Goal: Task Accomplishment & Management: Manage account settings

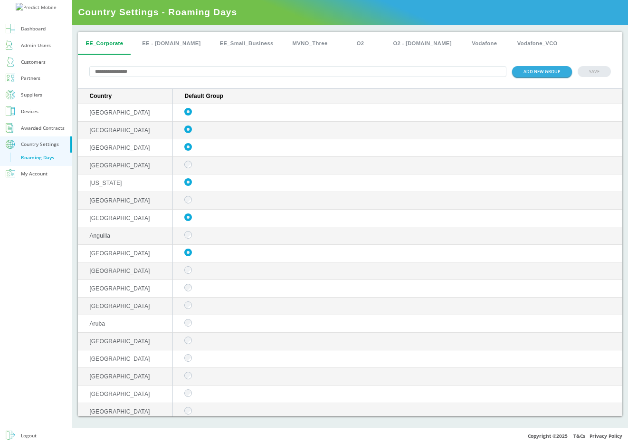
click at [599, 39] on div "EE_Corporate EE - [DOMAIN_NAME] EE_Small_Business MVNO_Three O2 O2 - [DOMAIN_NA…" at bounding box center [350, 43] width 544 height 23
click at [537, 71] on button "ADD NEW GROUP" at bounding box center [542, 71] width 60 height 11
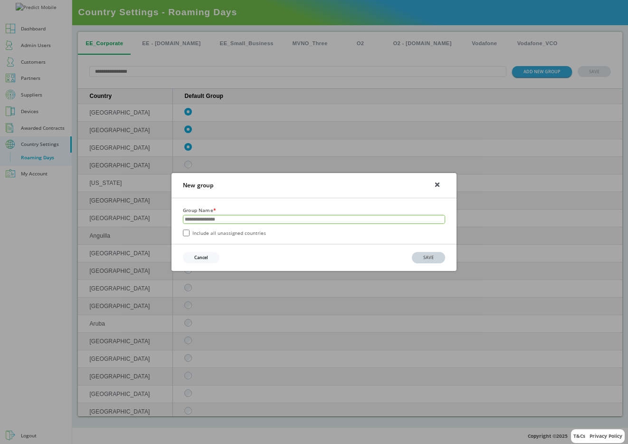
click at [261, 218] on input "text" at bounding box center [313, 219] width 261 height 8
type input "*********"
click at [440, 260] on button "SAVE" at bounding box center [428, 257] width 33 height 11
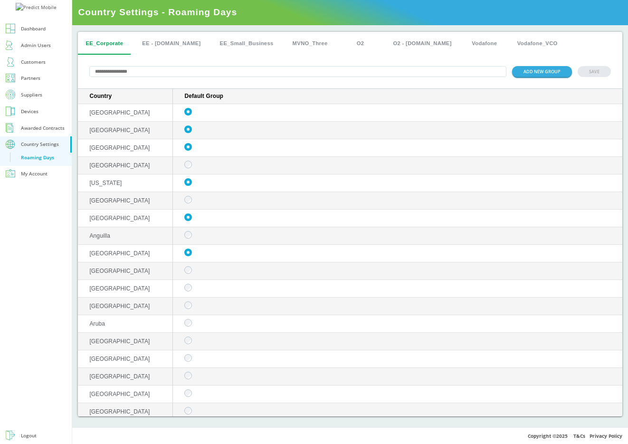
click at [412, 56] on div "ADD NEW GROUP SAVE" at bounding box center [350, 72] width 544 height 34
click at [459, 66] on input "text" at bounding box center [297, 71] width 417 height 11
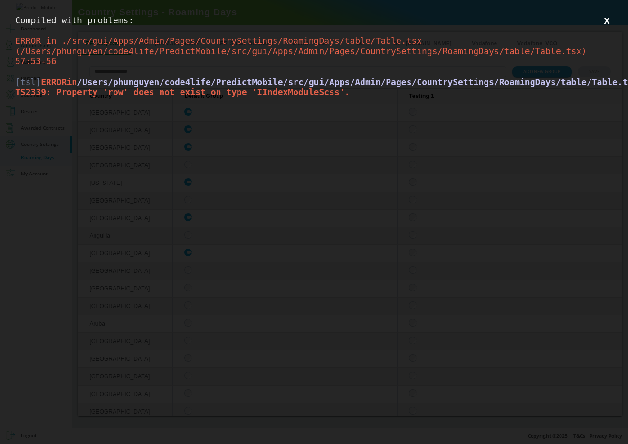
click at [610, 20] on button "X" at bounding box center [607, 21] width 12 height 12
click at [609, 21] on button "X" at bounding box center [607, 21] width 12 height 12
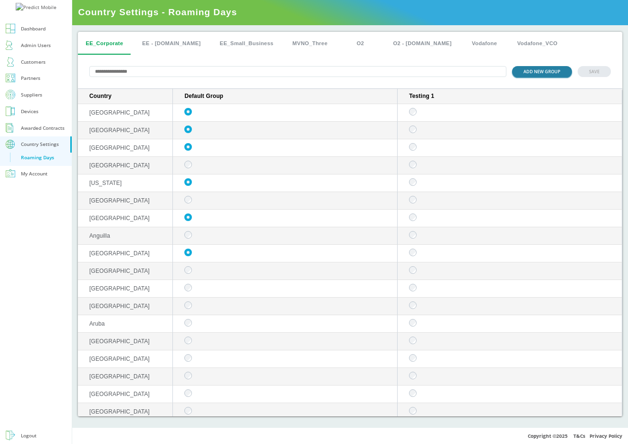
click at [534, 70] on button "ADD NEW GROUP" at bounding box center [542, 71] width 60 height 11
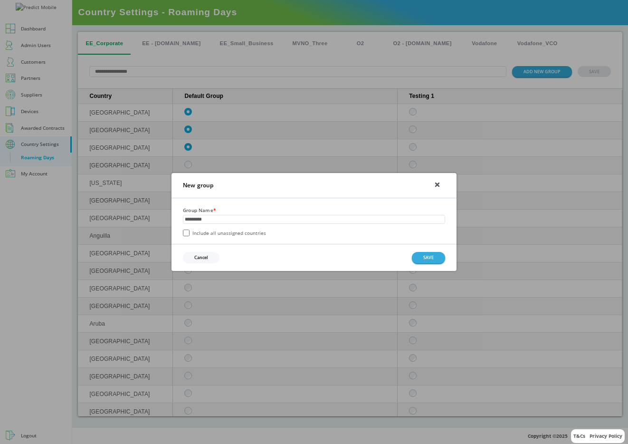
type input "*********"
click at [231, 235] on label "Include all unassigned countries" at bounding box center [224, 232] width 83 height 7
click at [435, 261] on button "SAVE" at bounding box center [428, 257] width 33 height 11
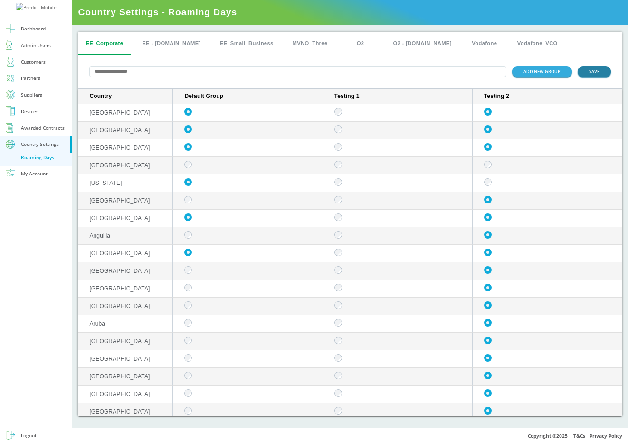
click at [598, 73] on button "SAVE" at bounding box center [593, 71] width 33 height 11
click at [159, 47] on button "EE - [DOMAIN_NAME]" at bounding box center [171, 43] width 74 height 23
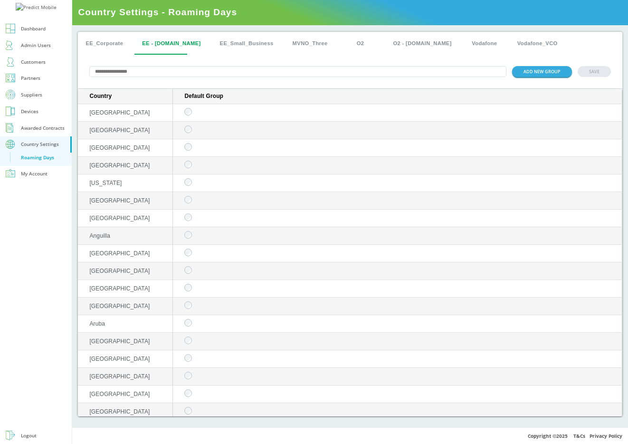
click at [102, 40] on button "EE_Corporate" at bounding box center [104, 43] width 53 height 23
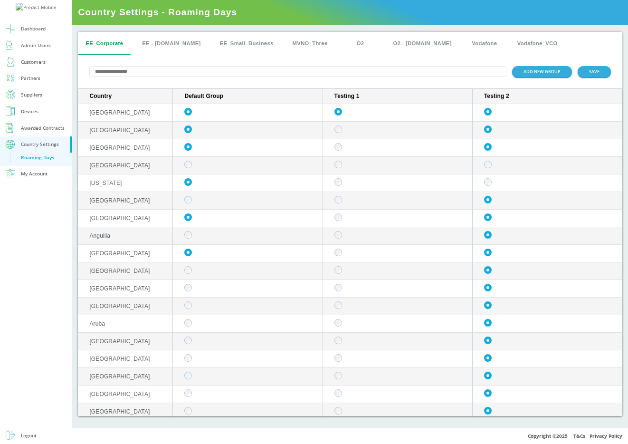
click at [339, 126] on td "sticky table" at bounding box center [398, 131] width 150 height 18
click at [339, 135] on td "sticky table" at bounding box center [398, 131] width 150 height 18
click at [162, 39] on button "EE - [DOMAIN_NAME]" at bounding box center [171, 43] width 74 height 23
click at [553, 71] on button "ADD NEW GROUP" at bounding box center [542, 71] width 60 height 11
click at [340, 137] on td "sticky table" at bounding box center [398, 131] width 150 height 18
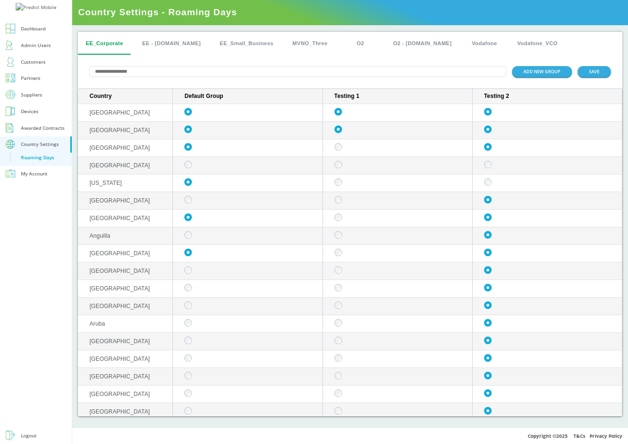
click at [153, 47] on button "EE - [DOMAIN_NAME]" at bounding box center [171, 43] width 74 height 23
click at [177, 44] on button "EE - [DOMAIN_NAME]" at bounding box center [171, 43] width 74 height 23
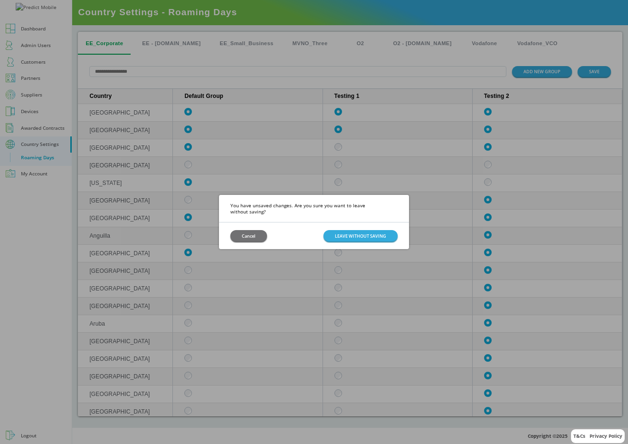
click at [355, 211] on h3 "You have unsaved changes. Are you sure you want to leave without saving?" at bounding box center [314, 209] width 190 height 28
click at [356, 238] on div "Cancel LEAVE WITHOUT SAVING" at bounding box center [314, 235] width 190 height 26
click at [376, 232] on button "LEAVE WITHOUT SAVING" at bounding box center [360, 235] width 74 height 11
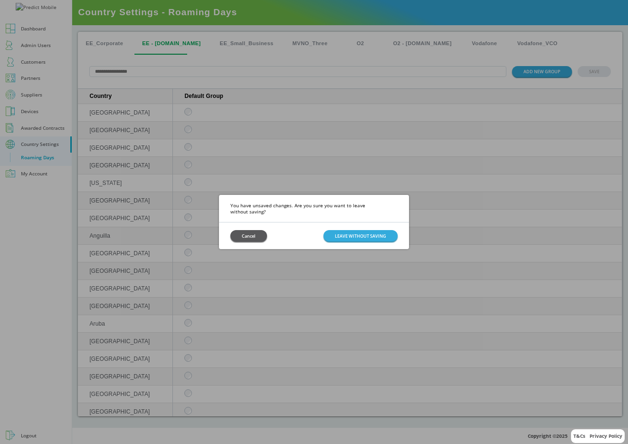
click at [245, 231] on button "Cancel" at bounding box center [248, 235] width 37 height 11
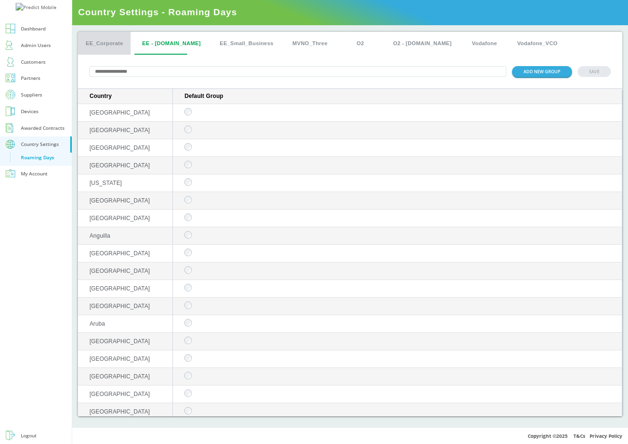
click at [117, 51] on button "EE_Corporate" at bounding box center [104, 43] width 53 height 23
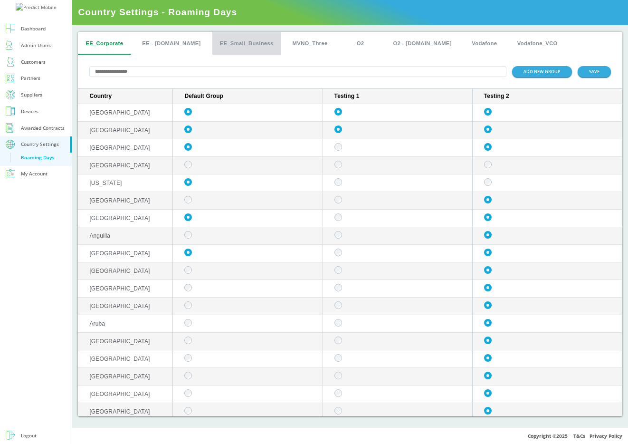
click at [245, 43] on button "EE_Small_Business" at bounding box center [246, 43] width 69 height 23
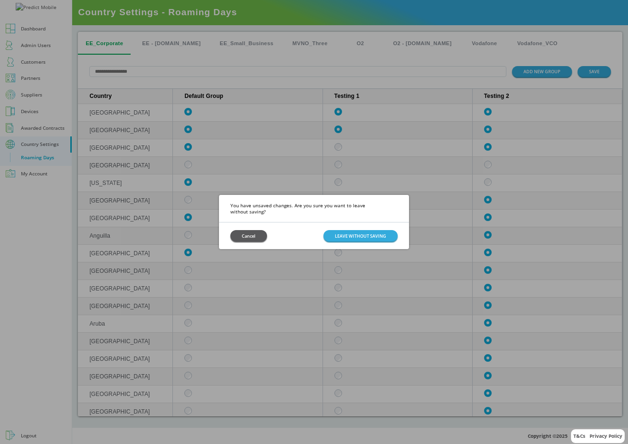
click at [262, 230] on button "Cancel" at bounding box center [248, 235] width 37 height 11
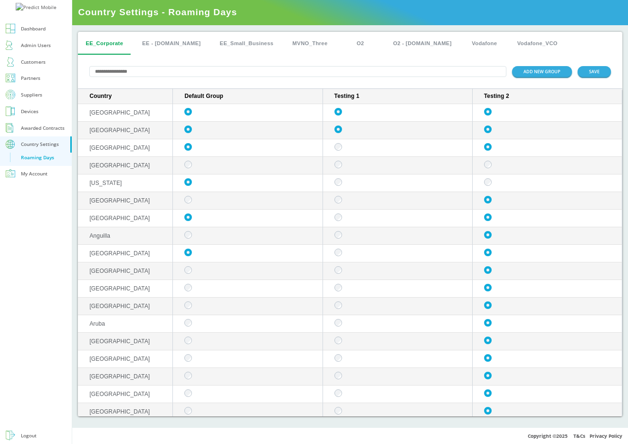
click at [170, 38] on button "EE - [DOMAIN_NAME]" at bounding box center [171, 43] width 74 height 23
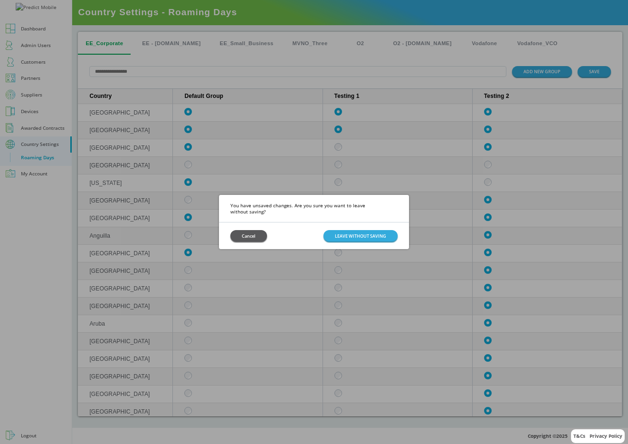
click at [249, 234] on button "Cancel" at bounding box center [248, 235] width 37 height 11
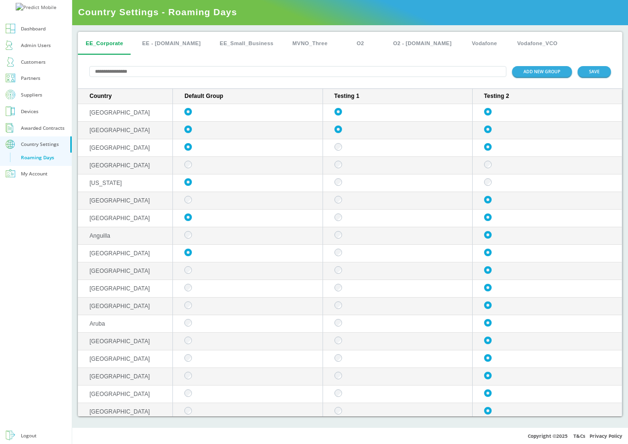
click at [167, 41] on button "EE - [DOMAIN_NAME]" at bounding box center [171, 43] width 74 height 23
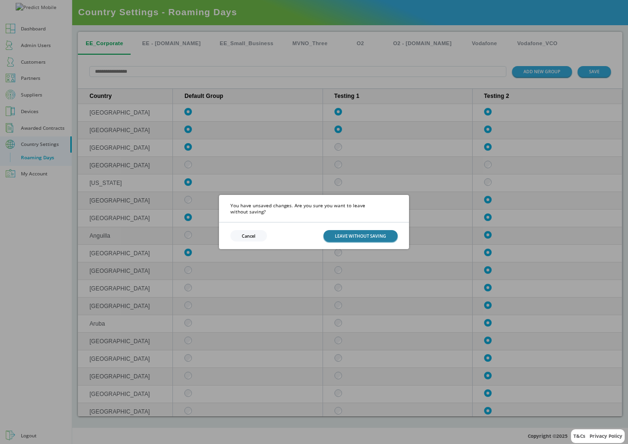
click at [354, 230] on button "LEAVE WITHOUT SAVING" at bounding box center [360, 235] width 74 height 11
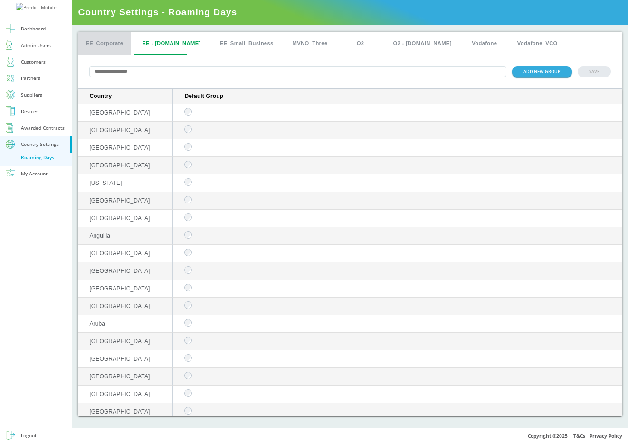
click at [107, 37] on button "EE_Corporate" at bounding box center [104, 43] width 53 height 23
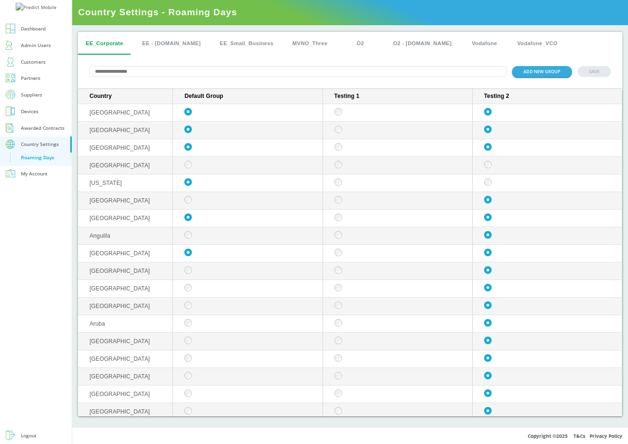
click at [596, 78] on div "ADD NEW GROUP SAVE" at bounding box center [350, 72] width 544 height 34
click at [527, 73] on button "ADD NEW GROUP" at bounding box center [542, 71] width 60 height 11
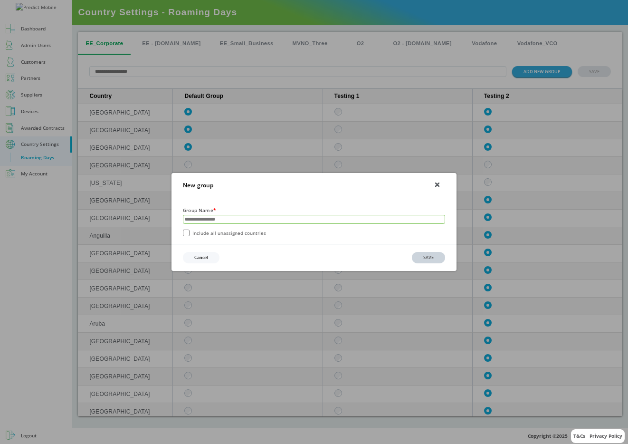
click at [228, 220] on input "text" at bounding box center [313, 219] width 261 height 8
type input "*********"
click at [220, 234] on label "Include all unassigned countries" at bounding box center [224, 232] width 83 height 7
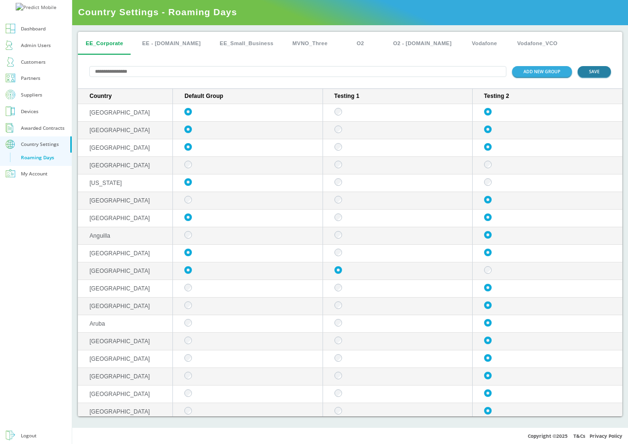
click at [586, 71] on button "SAVE" at bounding box center [593, 71] width 33 height 11
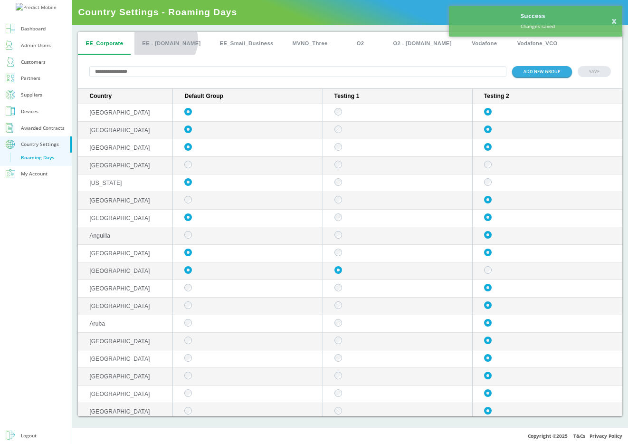
click at [165, 40] on button "EE - [DOMAIN_NAME]" at bounding box center [171, 43] width 74 height 23
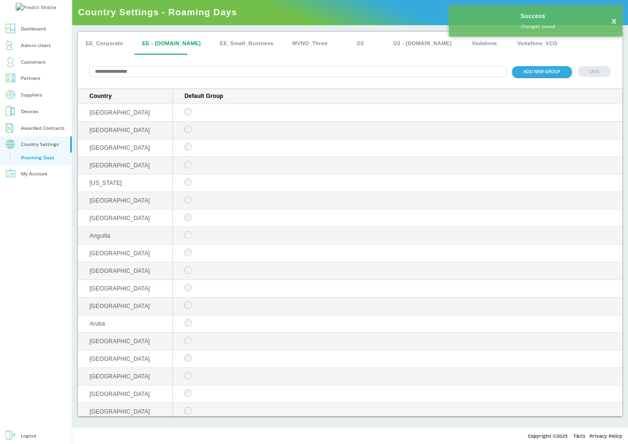
click at [104, 47] on button "EE_Corporate" at bounding box center [104, 43] width 53 height 23
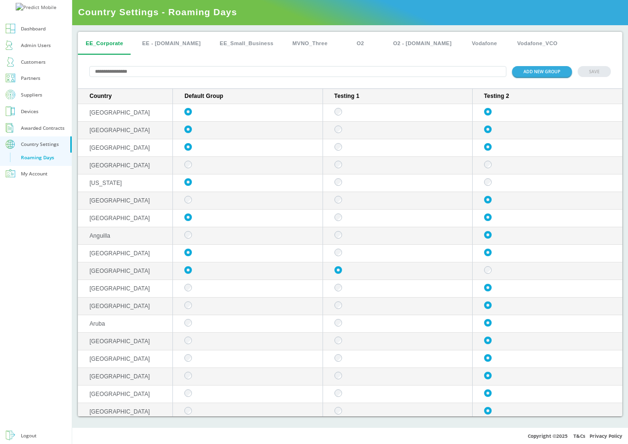
click at [38, 66] on div "Customers" at bounding box center [33, 61] width 25 height 9
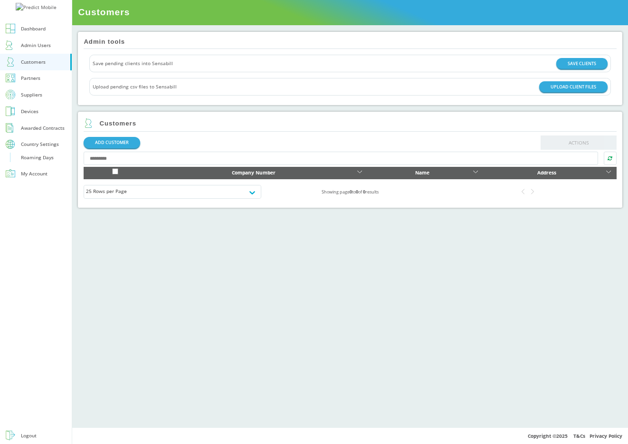
click at [43, 87] on link "Partners" at bounding box center [36, 78] width 72 height 17
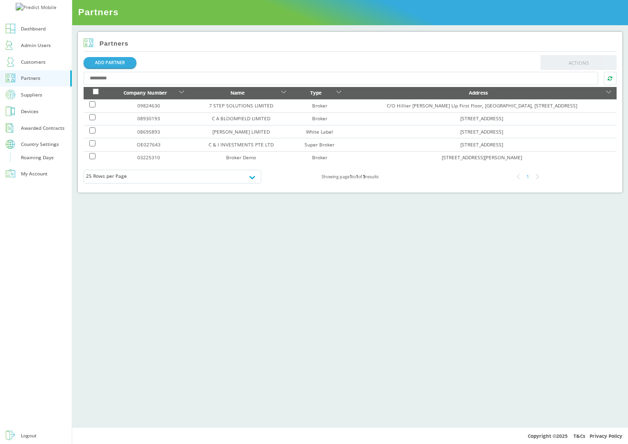
click at [39, 99] on div "Suppliers" at bounding box center [31, 94] width 21 height 9
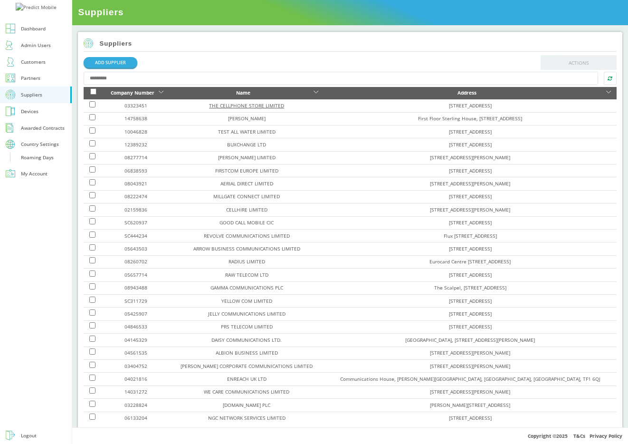
click at [236, 105] on link "THE CELLPHONE STORE LIMITED" at bounding box center [246, 105] width 75 height 7
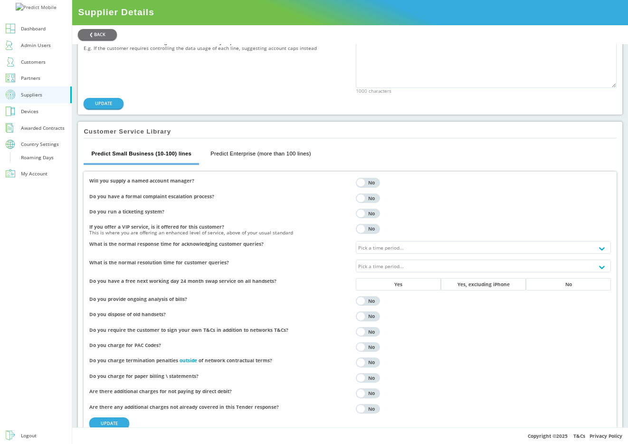
scroll to position [1754, 0]
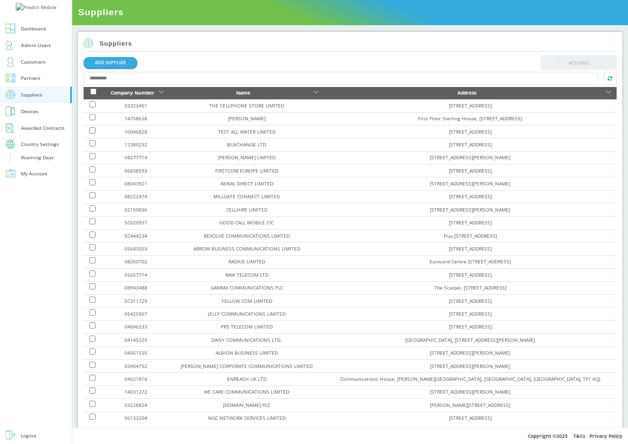
click at [32, 66] on div "Customers" at bounding box center [33, 61] width 25 height 9
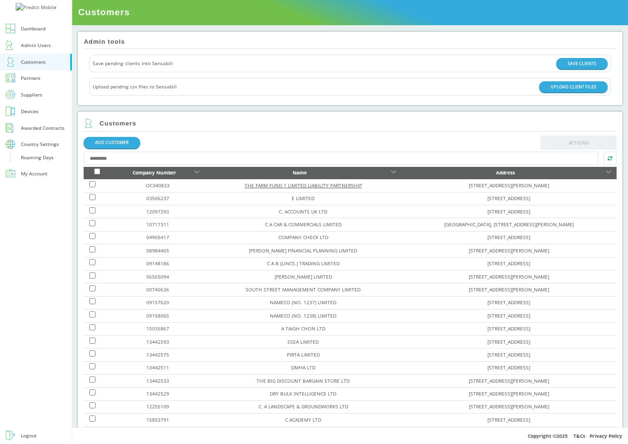
click at [256, 186] on link "THE FARM FUND 1 LIMITED LIABILITY PARTNERSHIP" at bounding box center [303, 185] width 117 height 7
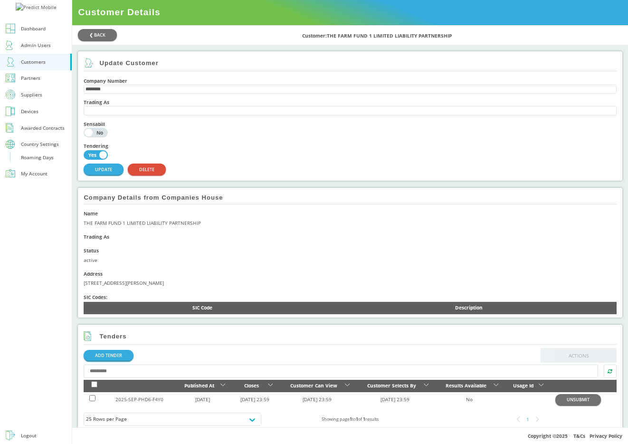
click at [136, 180] on div "Update Customer Company Number ******** Trading As Sensabill Yes No Tendering Y…" at bounding box center [350, 115] width 544 height 129
click at [147, 177] on div "Company Number ******** Trading As Sensabill Yes No Tendering Yes No UPDATE DEL…" at bounding box center [350, 126] width 533 height 102
click at [147, 180] on div "Update Customer Company Number ******** Trading As Sensabill Yes No Tendering Y…" at bounding box center [350, 115] width 544 height 129
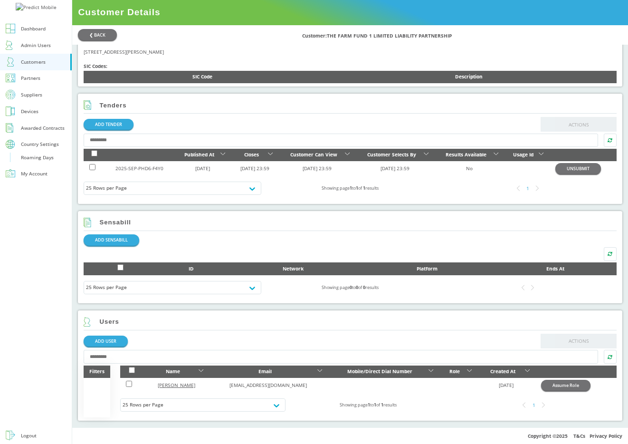
click at [174, 385] on link "Jane" at bounding box center [177, 384] width 38 height 7
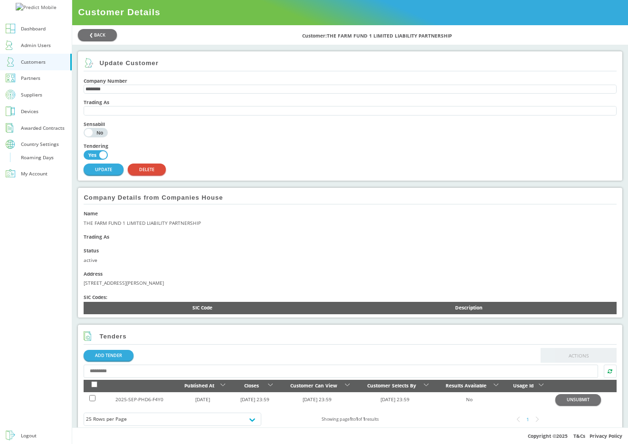
scroll to position [234, 0]
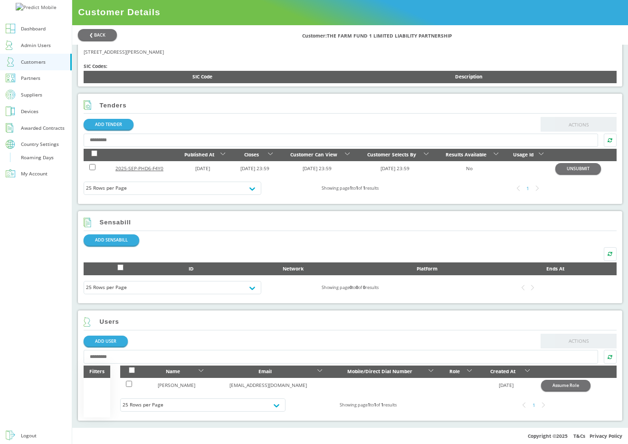
click at [149, 165] on link "2025-SEP-PHD6-F4Y0" at bounding box center [139, 168] width 48 height 7
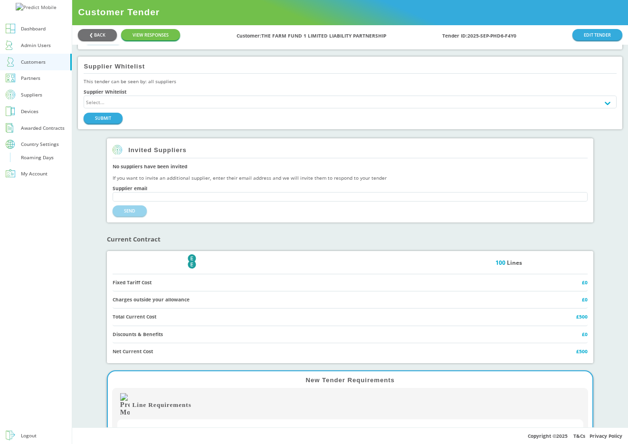
scroll to position [493, 0]
click at [56, 149] on div "Country Settings" at bounding box center [40, 144] width 38 height 9
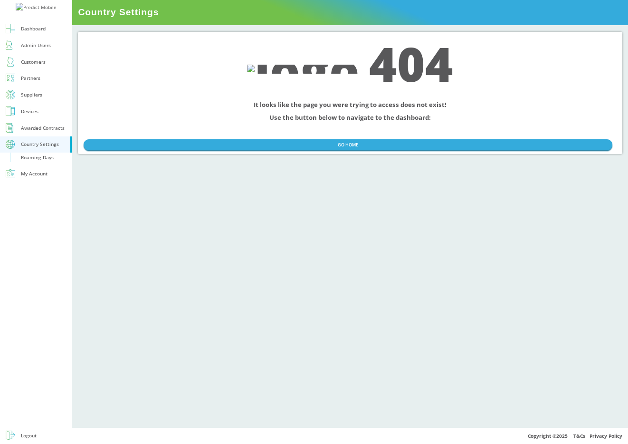
click at [37, 162] on div "Roaming Days" at bounding box center [37, 157] width 33 height 9
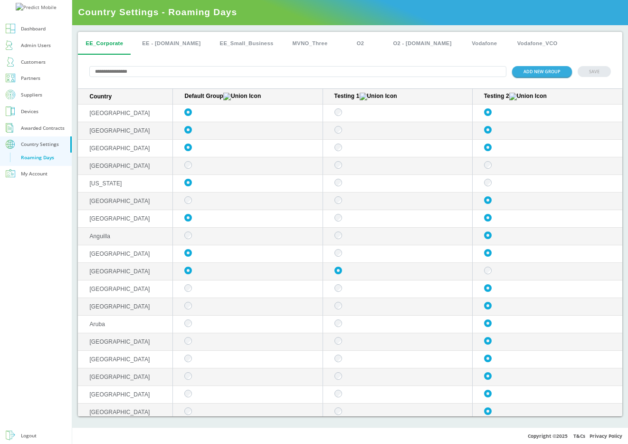
click at [278, 98] on th "Default Group" at bounding box center [248, 97] width 150 height 16
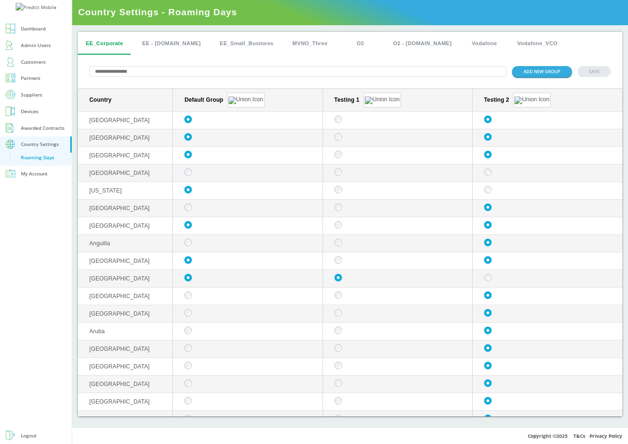
click at [240, 82] on div "ADD NEW GROUP SAVE" at bounding box center [350, 72] width 544 height 34
click at [236, 97] on div "Default Group" at bounding box center [249, 99] width 130 height 13
click at [233, 98] on img "sticky table" at bounding box center [245, 99] width 35 height 8
click at [249, 97] on div "Default Group" at bounding box center [249, 99] width 130 height 13
